Goal: Find specific page/section: Find specific page/section

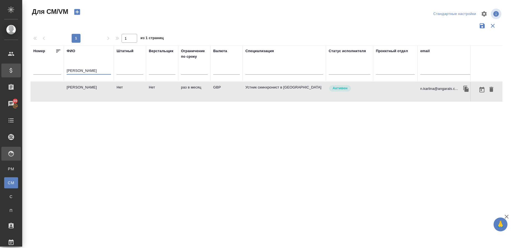
drag, startPoint x: 95, startPoint y: 68, endPoint x: 12, endPoint y: 66, distance: 82.4
click at [12, 66] on div ".cls-1 fill:#fff; AWATERA Gusmanova Nailya Клиенты Спецификации Заказы 89 Чаты …" at bounding box center [256, 124] width 513 height 248
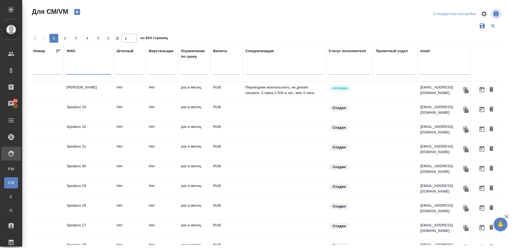
click at [424, 49] on div "email" at bounding box center [424, 51] width 9 height 6
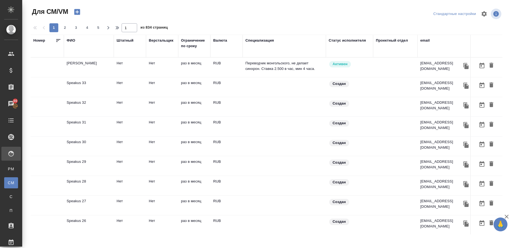
click at [424, 41] on div "email" at bounding box center [424, 41] width 9 height 6
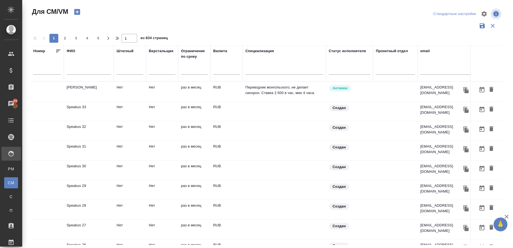
click at [425, 70] on input "text" at bounding box center [445, 71] width 50 height 7
paste input "[EMAIL_ADDRESS][PERSON_NAME][DOMAIN_NAME]"
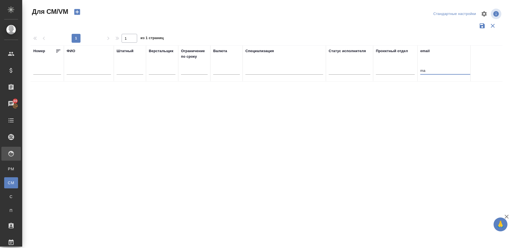
type input "m"
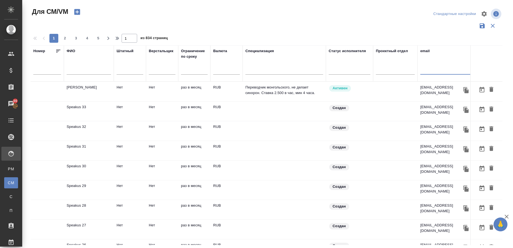
click at [72, 72] on input "text" at bounding box center [89, 71] width 44 height 7
paste input "Greveraars-Volkova"
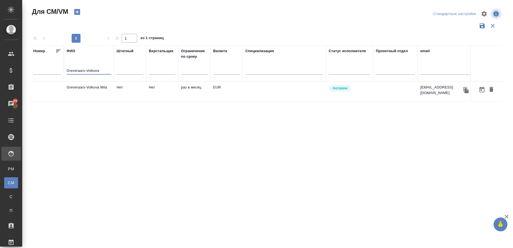
click at [84, 90] on td "Greveraars-Volkova Mila" at bounding box center [89, 91] width 50 height 19
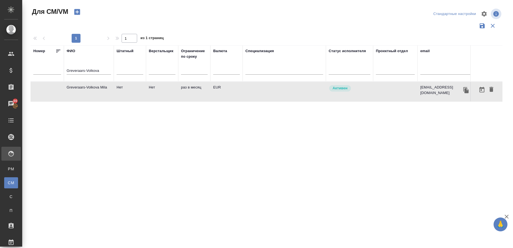
click at [84, 90] on td "Greveraars-Volkova Mila" at bounding box center [89, 91] width 50 height 19
drag, startPoint x: 103, startPoint y: 72, endPoint x: 29, endPoint y: 62, distance: 73.8
click at [29, 62] on div "Для СМ/VM Стандартные настройки 1 1 из 1 страниц [PERSON_NAME]-Volkova Штатный …" at bounding box center [268, 124] width 482 height 248
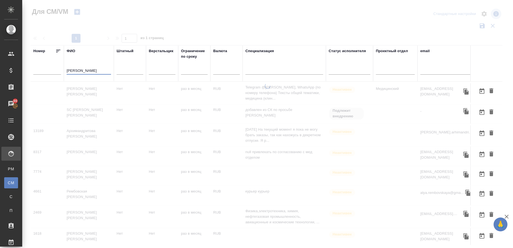
type input "[PERSON_NAME]"
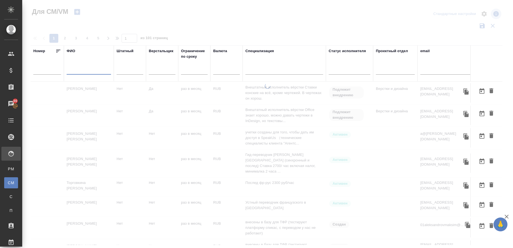
click at [426, 52] on div "email" at bounding box center [424, 51] width 9 height 6
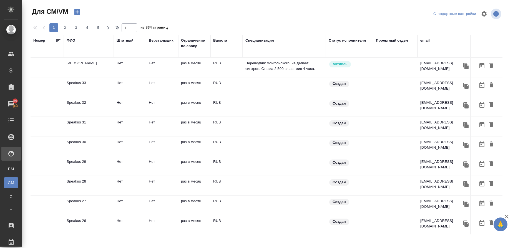
click at [427, 41] on div "email" at bounding box center [424, 41] width 9 height 6
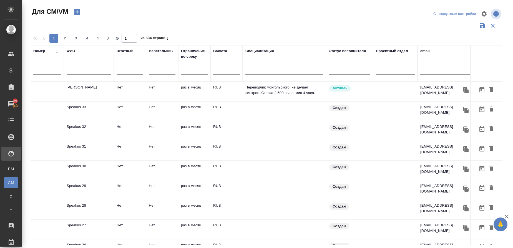
click at [428, 66] on div at bounding box center [445, 72] width 50 height 14
click at [424, 69] on input "text" at bounding box center [445, 71] width 50 height 7
paste input "[EMAIL_ADDRESS][DOMAIN_NAME]"
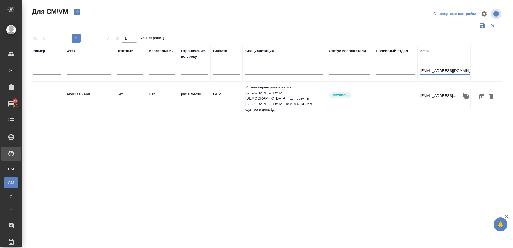
type input "[EMAIL_ADDRESS][DOMAIN_NAME]"
click at [78, 89] on td "Andriuta Xenia" at bounding box center [89, 98] width 50 height 19
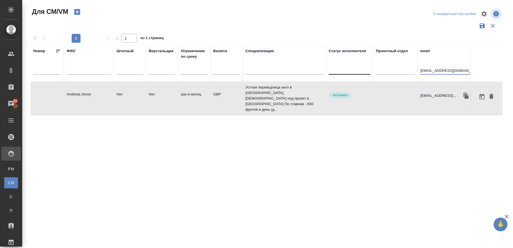
drag, startPoint x: 465, startPoint y: 69, endPoint x: 351, endPoint y: 69, distance: 114.0
click at [351, 69] on tr "Номер ФИО Штатный Верстальщик Ограничение по сроку Валюта Специализация Статус …" at bounding box center [327, 63] width 593 height 36
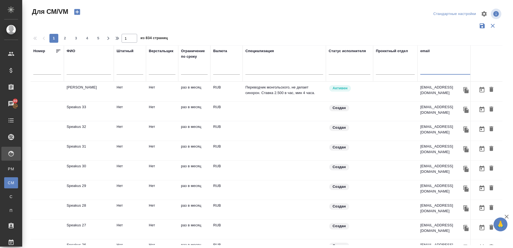
click at [71, 70] on input "text" at bounding box center [89, 71] width 44 height 7
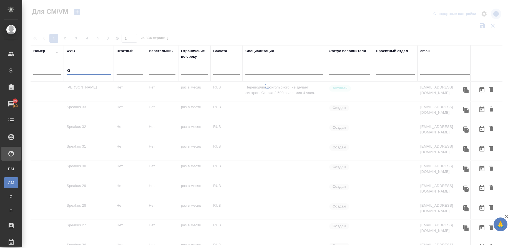
type input "K"
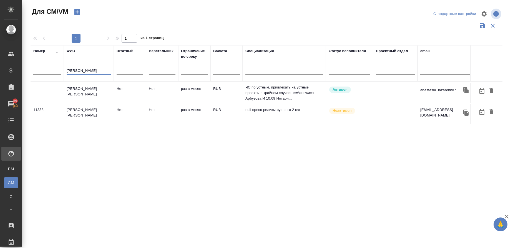
type input "[PERSON_NAME]"
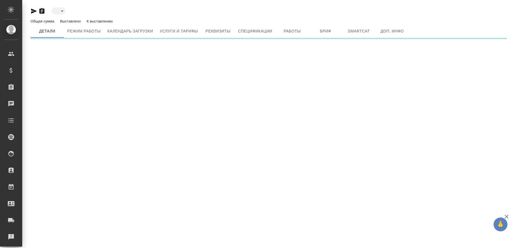
type input "active"
